Goal: Check status: Check status

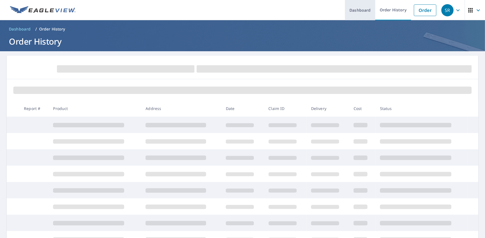
click at [366, 14] on link "Dashboard" at bounding box center [360, 10] width 30 height 20
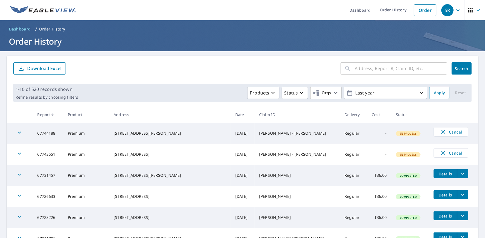
drag, startPoint x: 58, startPoint y: 0, endPoint x: 203, endPoint y: 15, distance: 146.2
click at [203, 15] on ul "Dashboard Order History Order" at bounding box center [259, 10] width 360 height 20
click at [363, 68] on input "text" at bounding box center [401, 69] width 92 height 16
paste input "2 Rosedale Brook Ct"
type input "2 Rosedale Brook Ct"
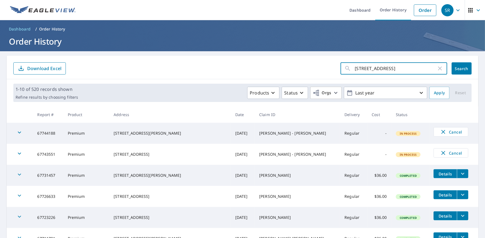
click at [456, 67] on span "Search" at bounding box center [461, 68] width 11 height 5
